Goal: Transaction & Acquisition: Purchase product/service

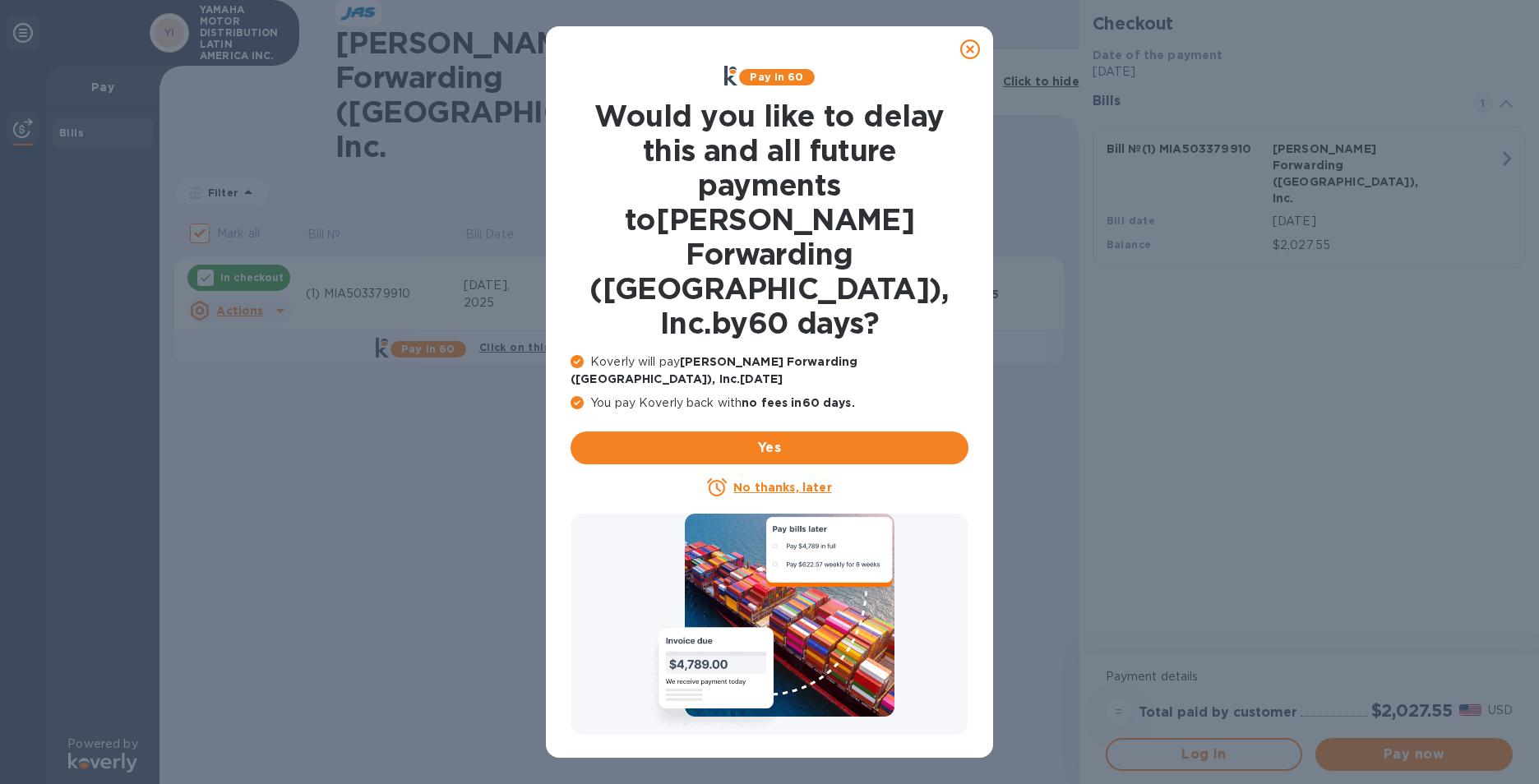
click at [761, 481] on u "No thanks, later" at bounding box center [782, 487] width 98 height 13
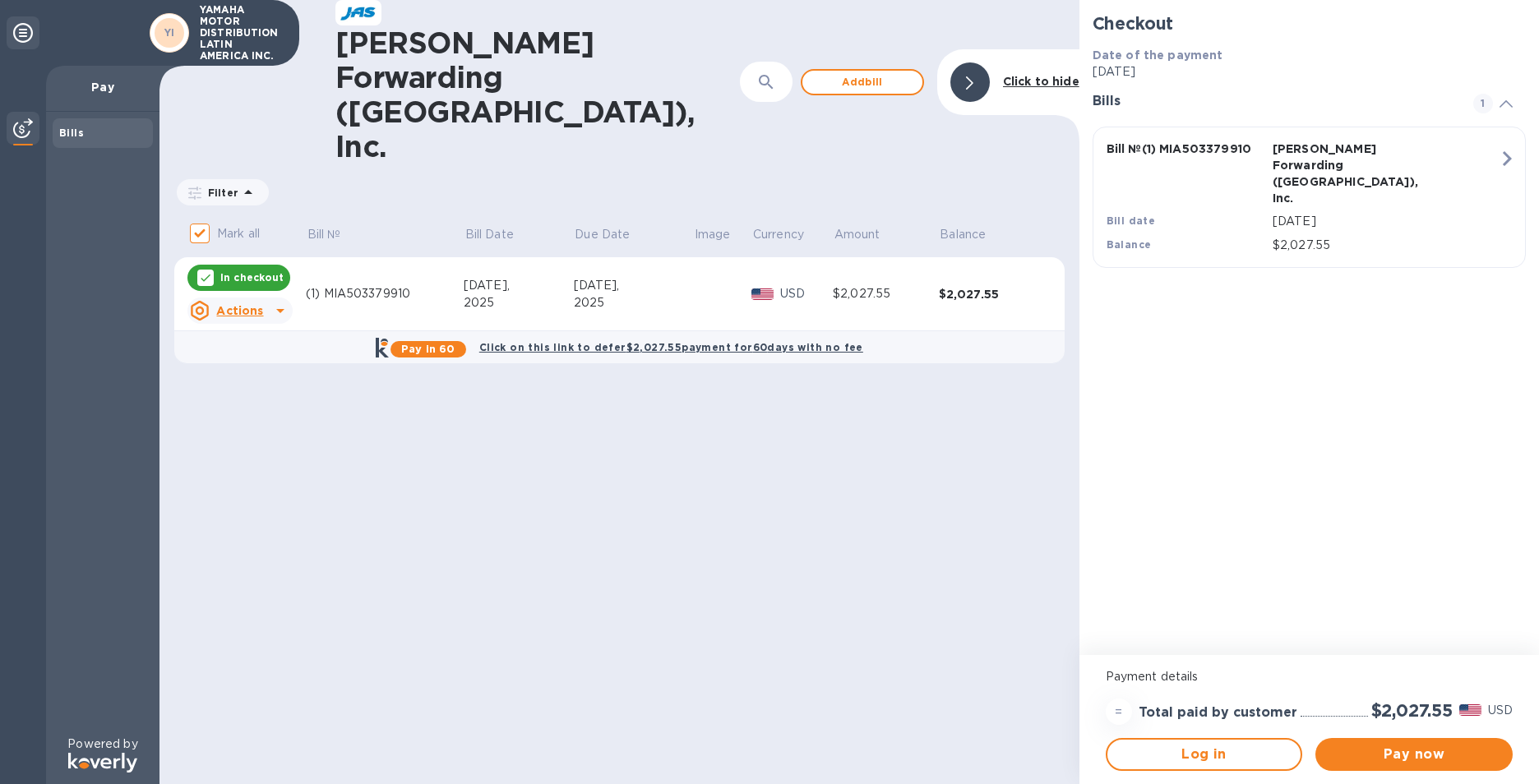
click at [1373, 458] on div "Checkout Date of the payment [DATE] Bills 1 Bill № (1) MIA503379910 [PERSON_NAM…" at bounding box center [1309, 327] width 460 height 655
click at [1420, 755] on span "Pay now" at bounding box center [1414, 755] width 171 height 20
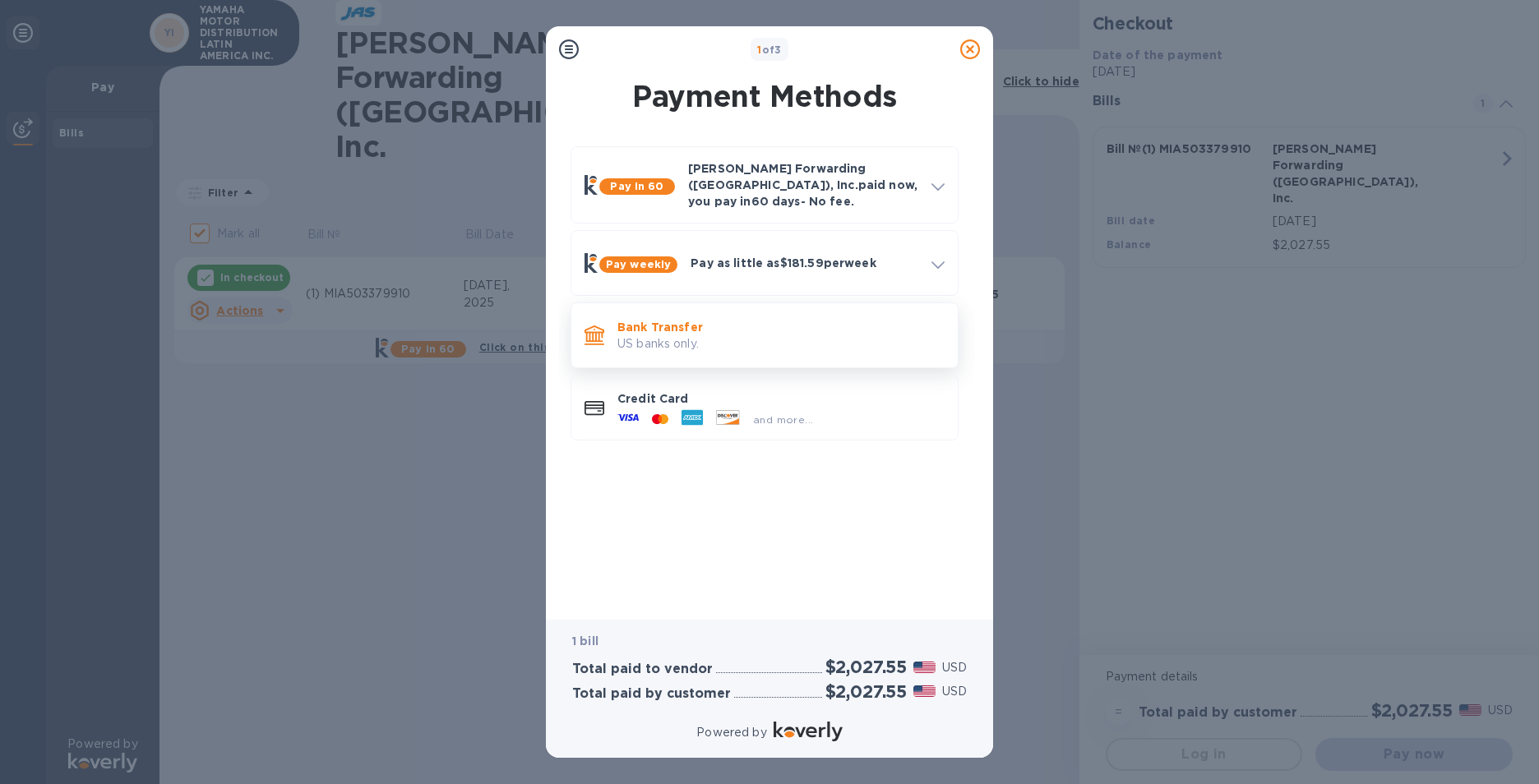
click at [668, 336] on p "US banks only." at bounding box center [781, 344] width 327 height 17
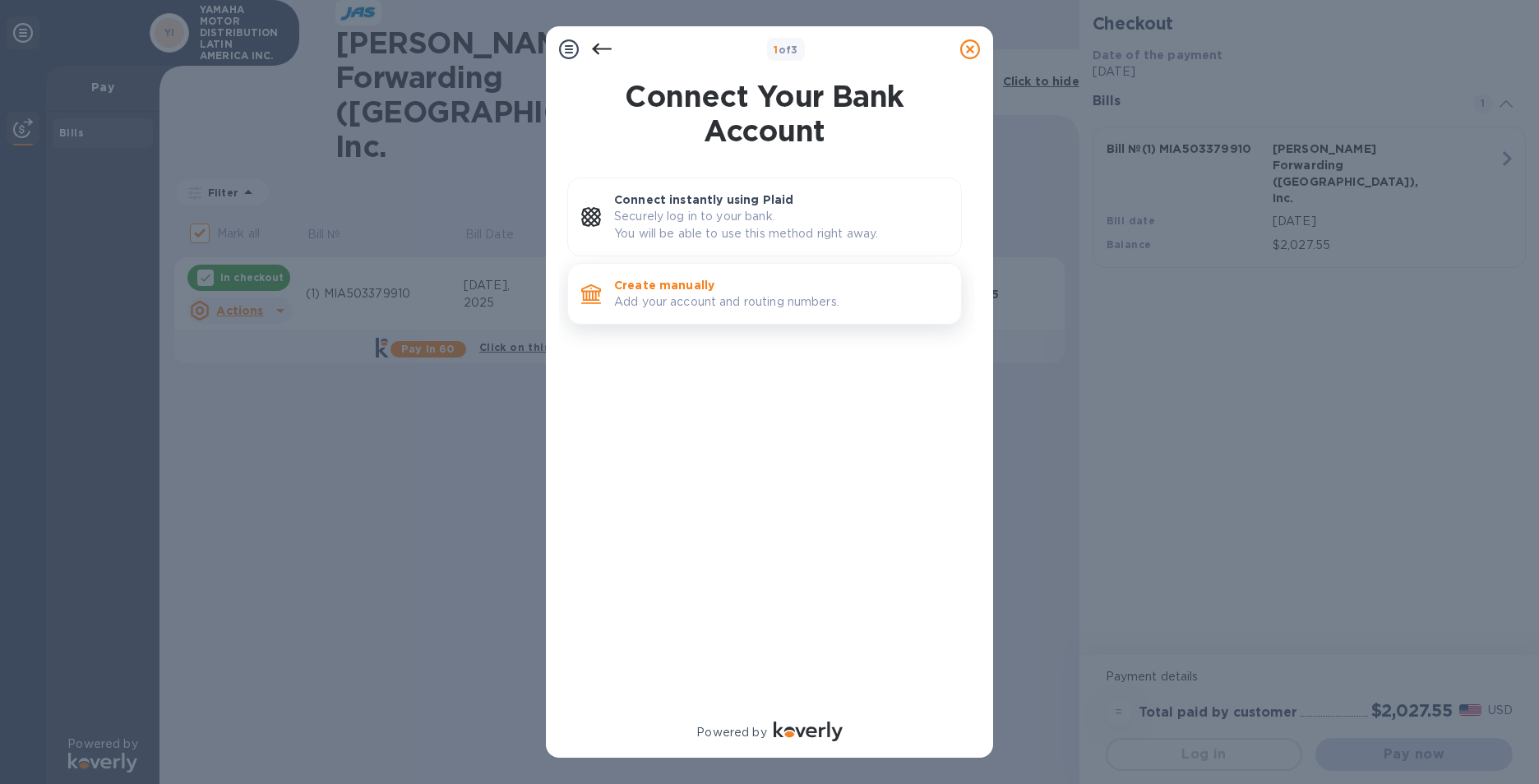
click at [672, 302] on p "Add your account and routing numbers." at bounding box center [781, 302] width 334 height 17
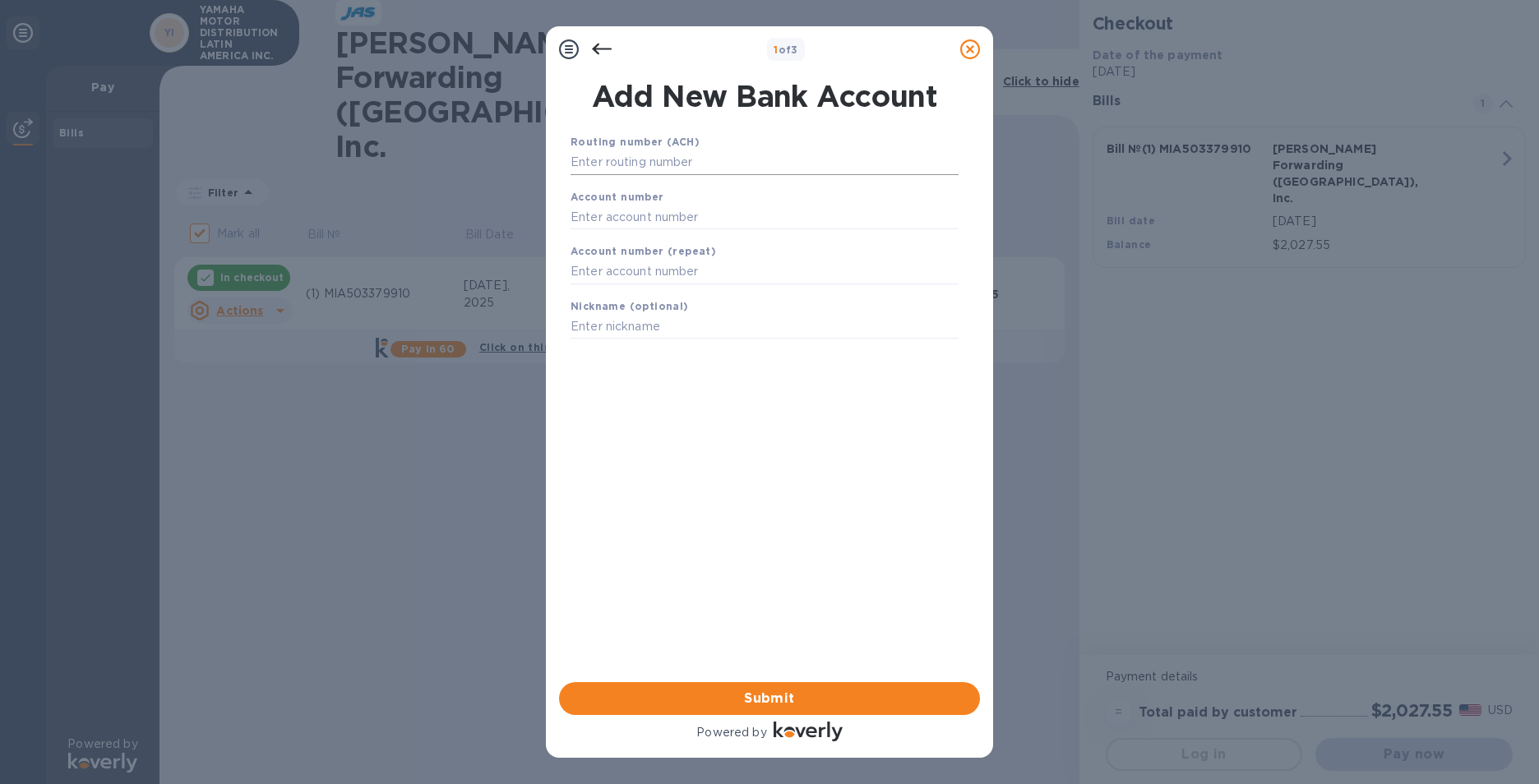
click at [656, 164] on input "text" at bounding box center [764, 163] width 388 height 24
click at [650, 164] on input "text" at bounding box center [764, 163] width 388 height 24
type input "266086554"
click at [916, 202] on div "Account number" at bounding box center [764, 209] width 401 height 55
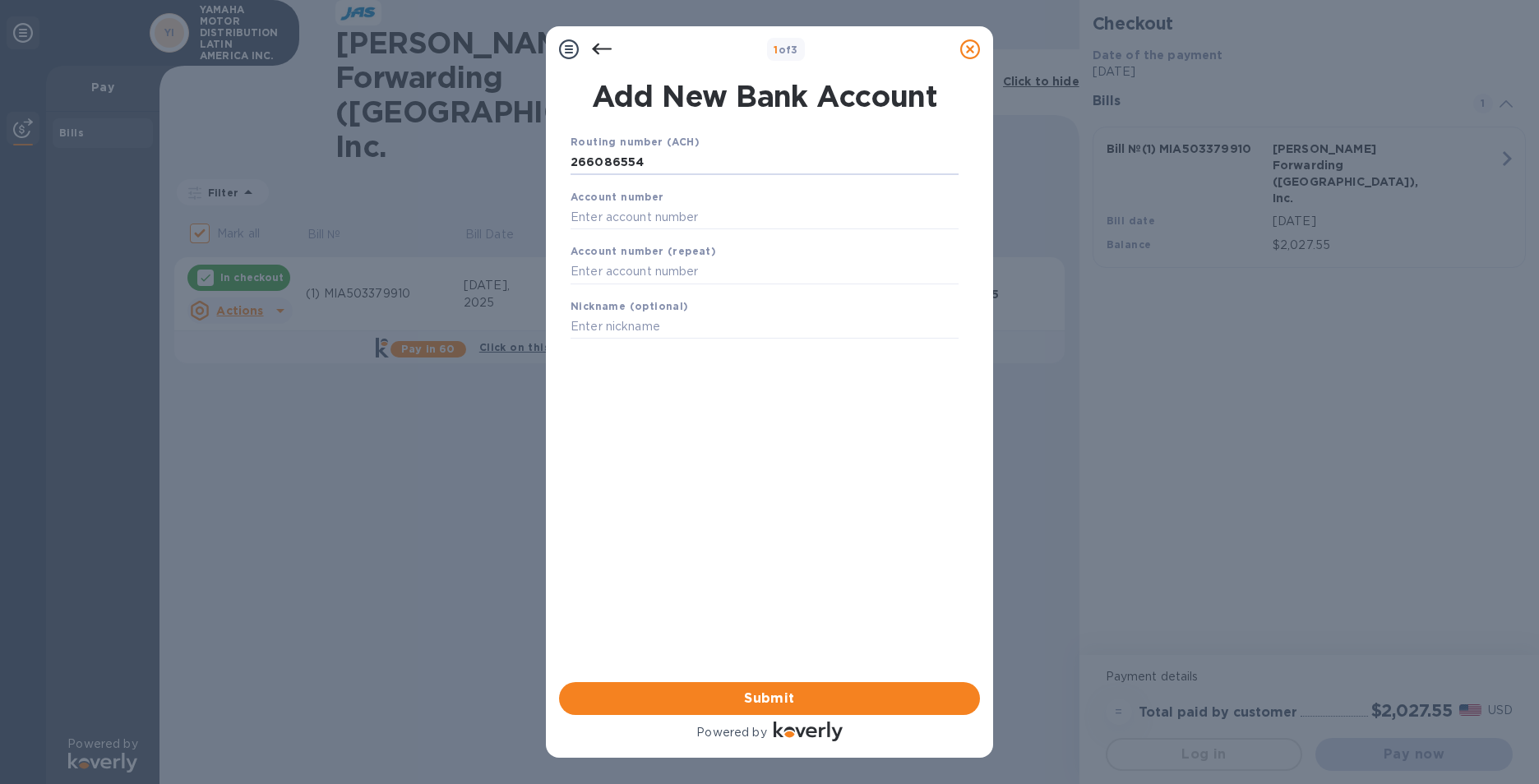
scroll to position [0, 0]
click at [637, 241] on input "text" at bounding box center [764, 237] width 388 height 24
click at [679, 233] on input "3200608700" at bounding box center [764, 237] width 388 height 24
type input "3200608700"
click at [674, 295] on input "text" at bounding box center [764, 292] width 388 height 24
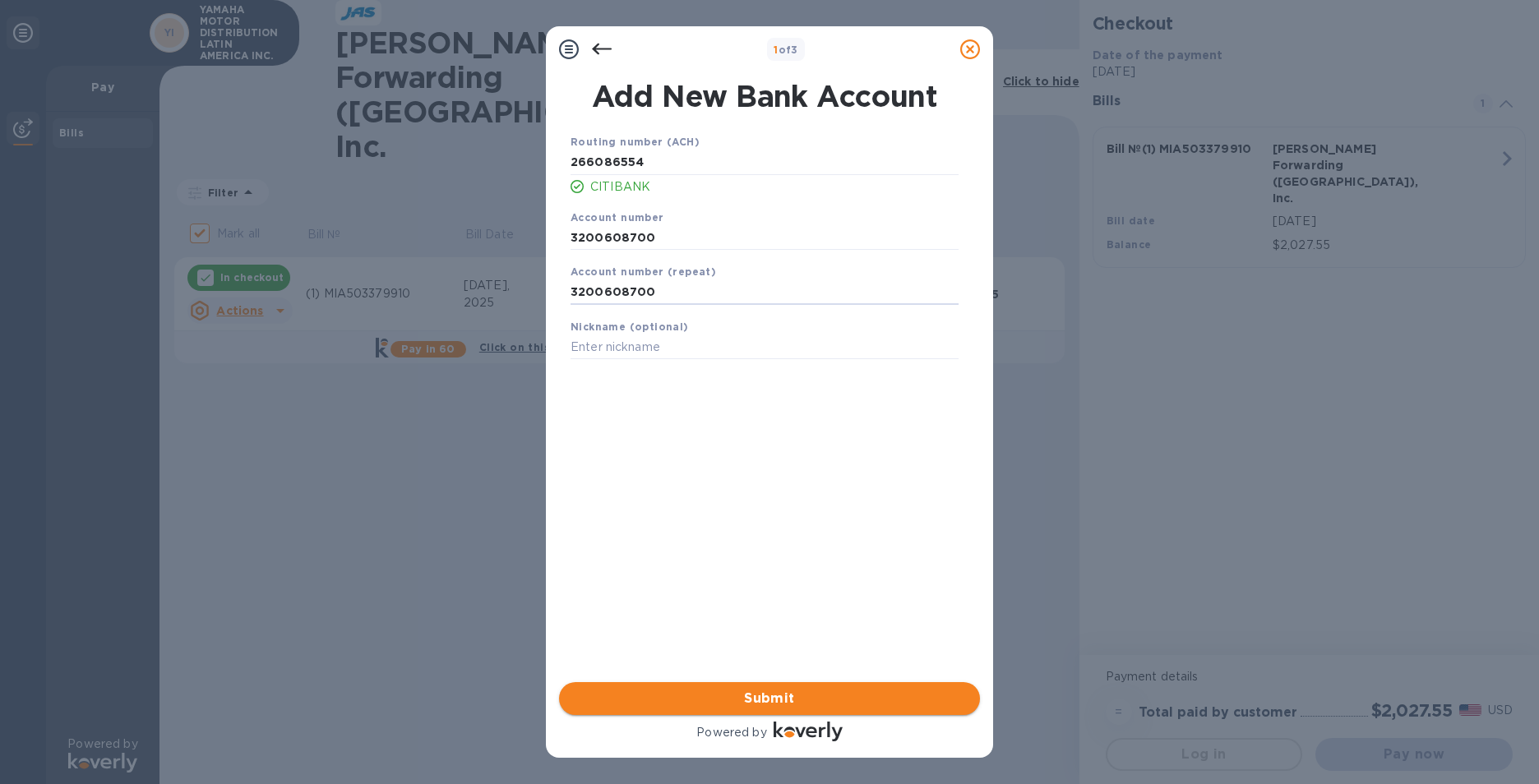
type input "3200608700"
click at [783, 697] on span "Submit" at bounding box center [770, 698] width 395 height 20
